Goal: Information Seeking & Learning: Learn about a topic

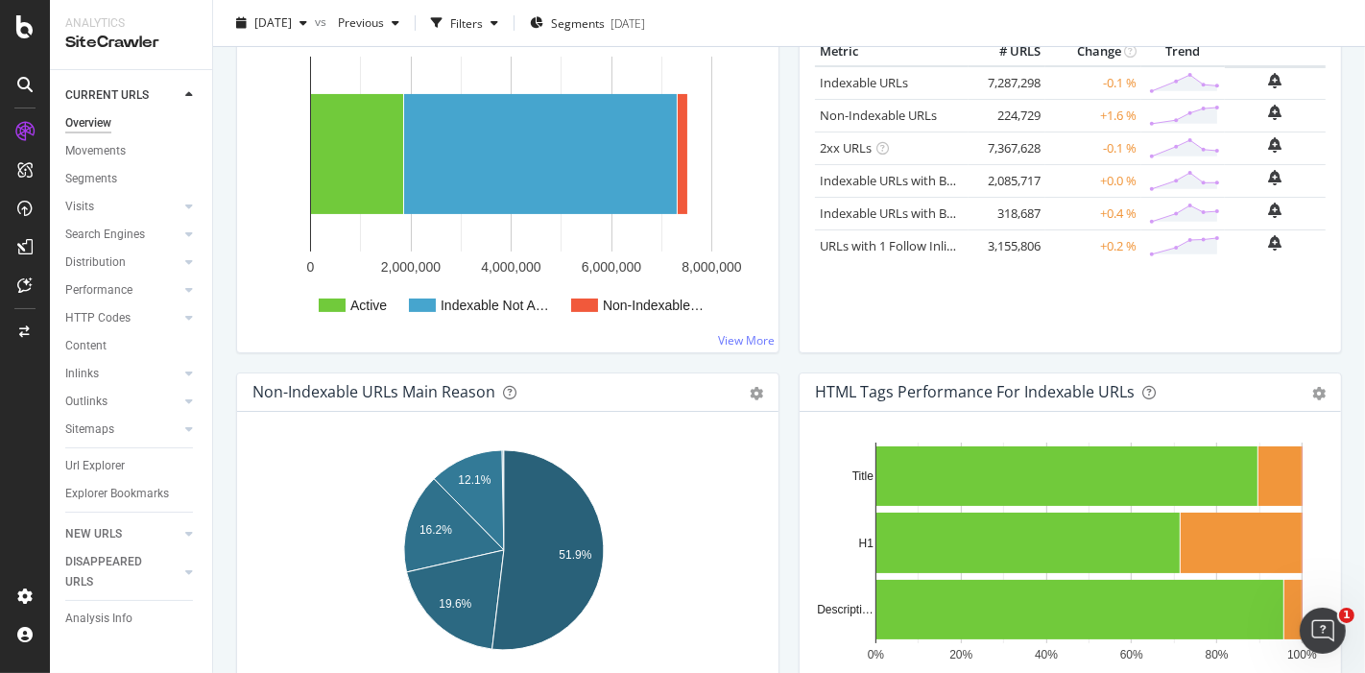
scroll to position [960, 0]
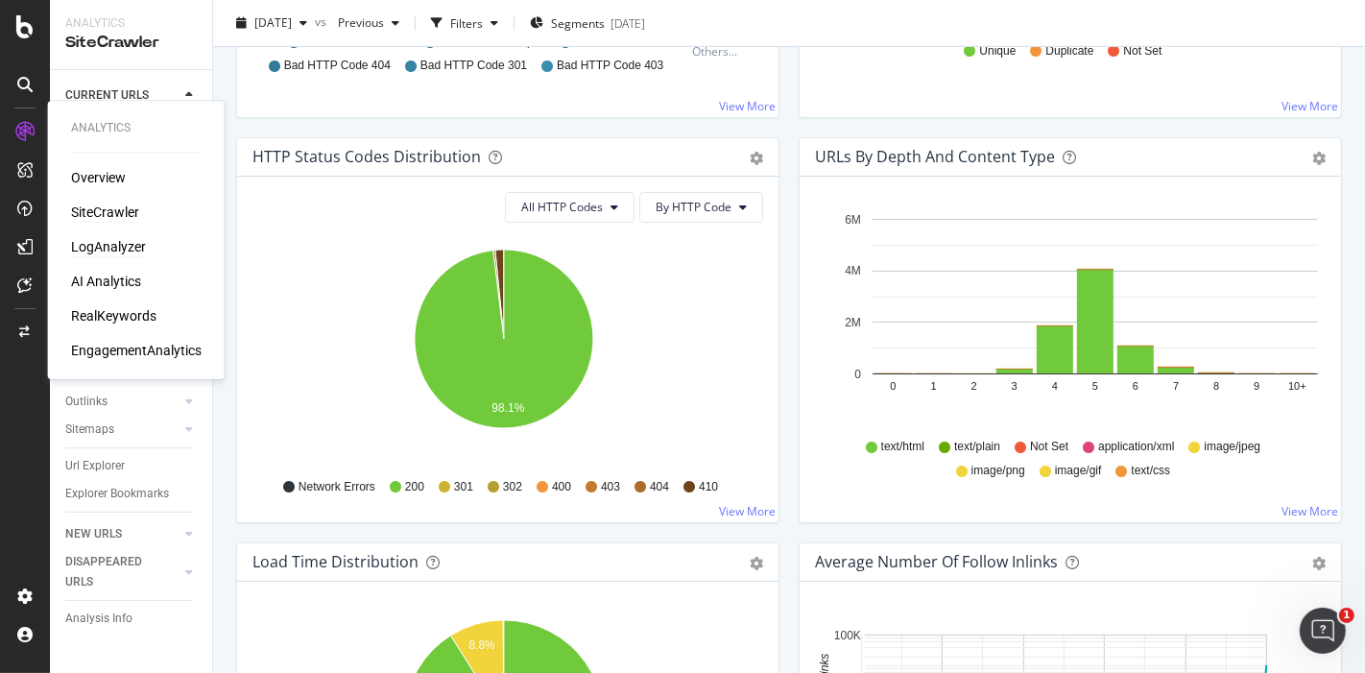
click at [117, 247] on div "LogAnalyzer" at bounding box center [108, 246] width 75 height 19
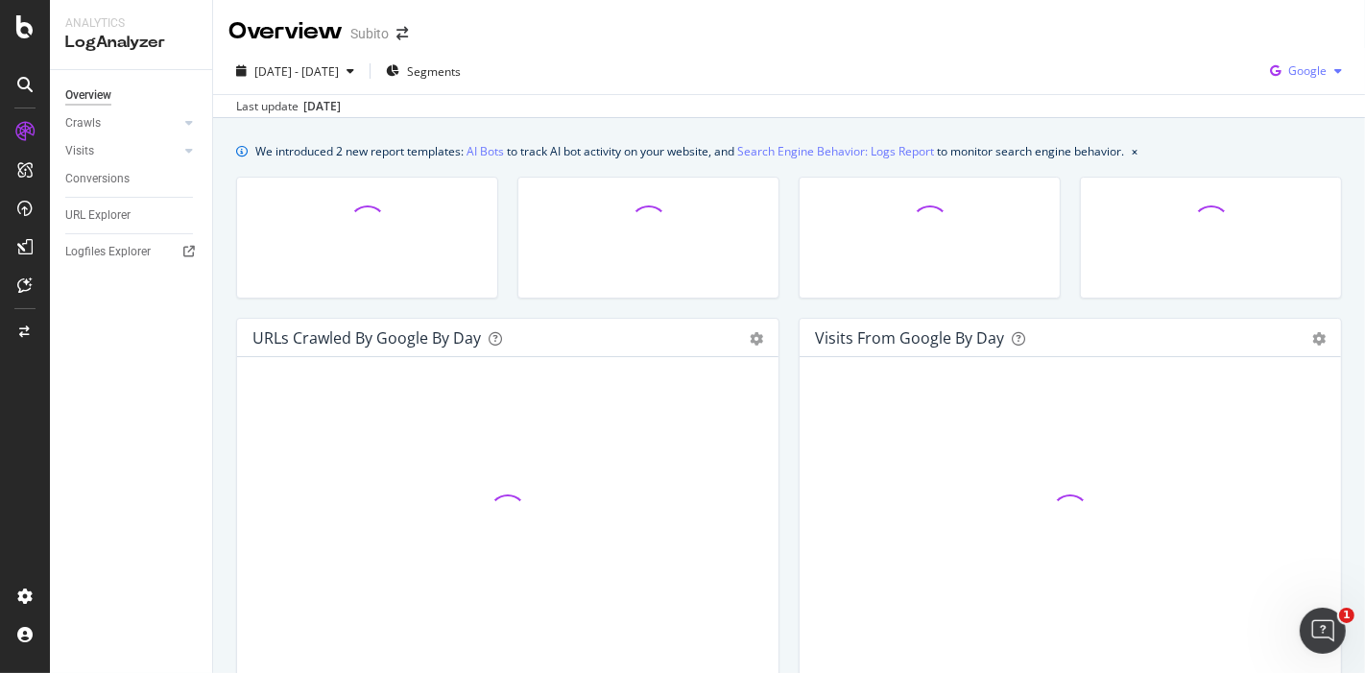
click at [1309, 63] on span "Google" at bounding box center [1307, 70] width 38 height 16
click at [1323, 182] on span "OpenAI" at bounding box center [1305, 180] width 71 height 17
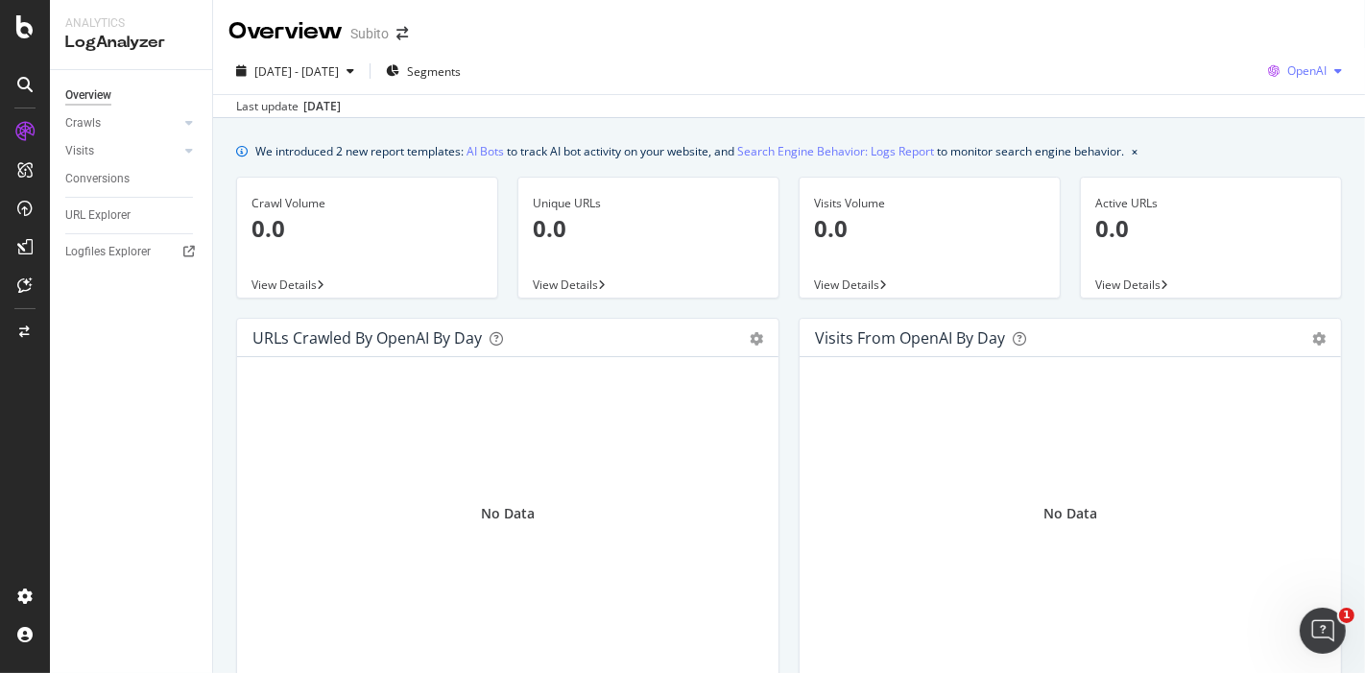
click at [1288, 75] on span "OpenAI" at bounding box center [1307, 70] width 39 height 16
click at [1284, 221] on span "Other AI Bots" at bounding box center [1304, 215] width 71 height 17
click at [1264, 80] on div "Other AI Bots" at bounding box center [1288, 71] width 124 height 29
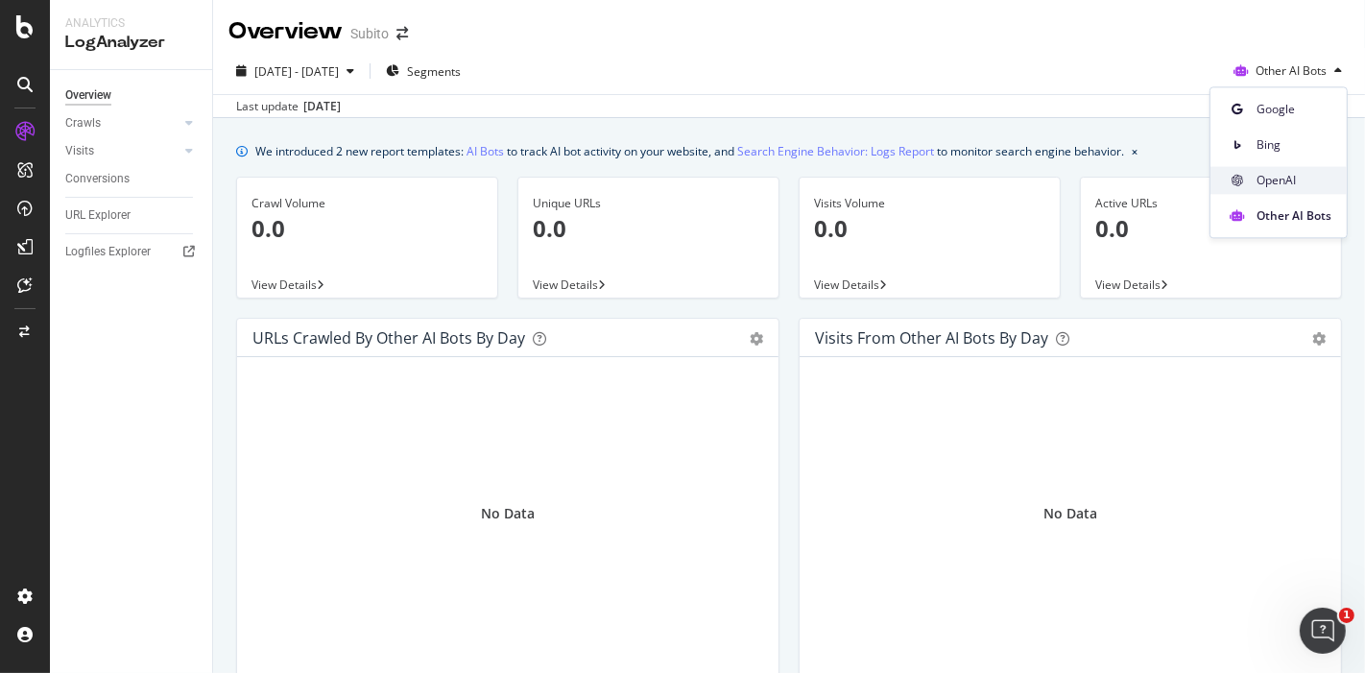
click at [1268, 183] on span "OpenAI" at bounding box center [1294, 180] width 75 height 17
